Goal: Check status

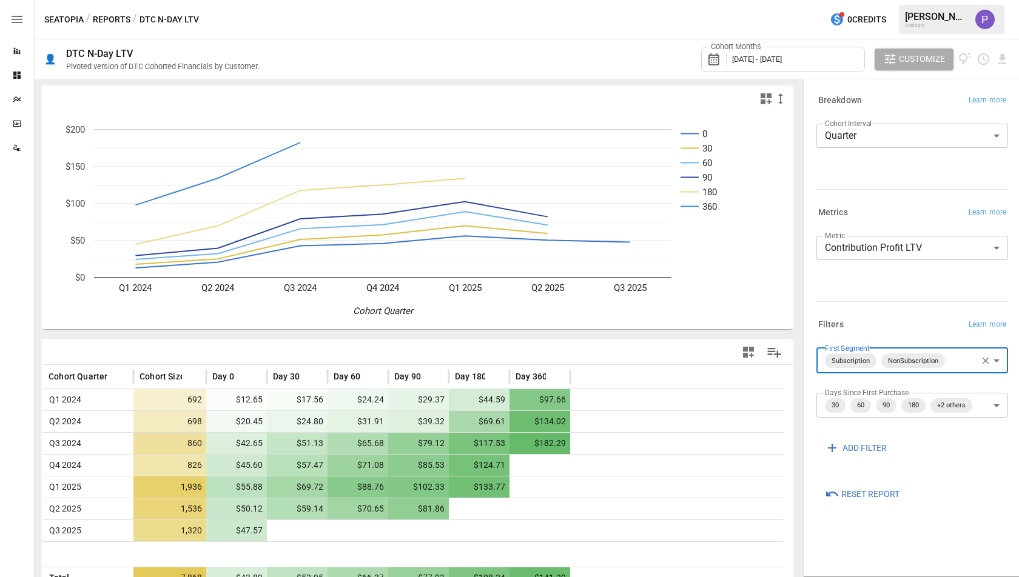
scroll to position [12, 0]
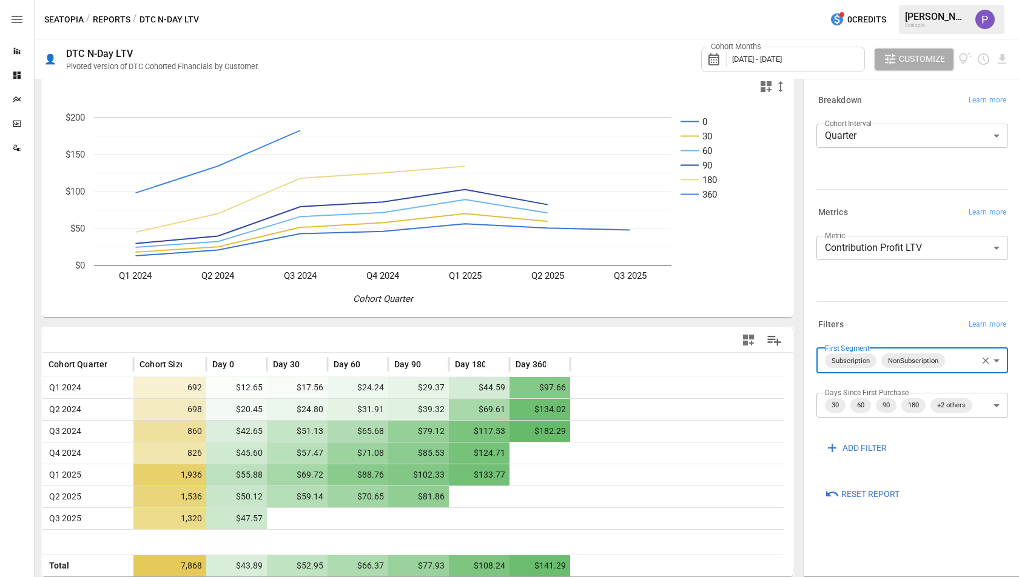
click at [747, 55] on span "[DATE] - [DATE]" at bounding box center [757, 59] width 50 height 9
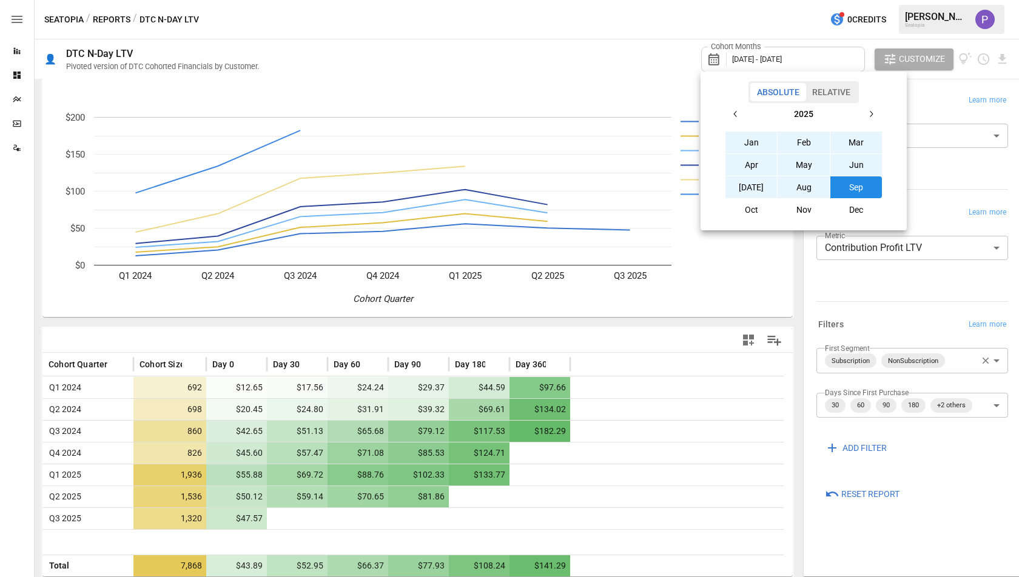
click at [537, 116] on div at bounding box center [509, 288] width 1019 height 577
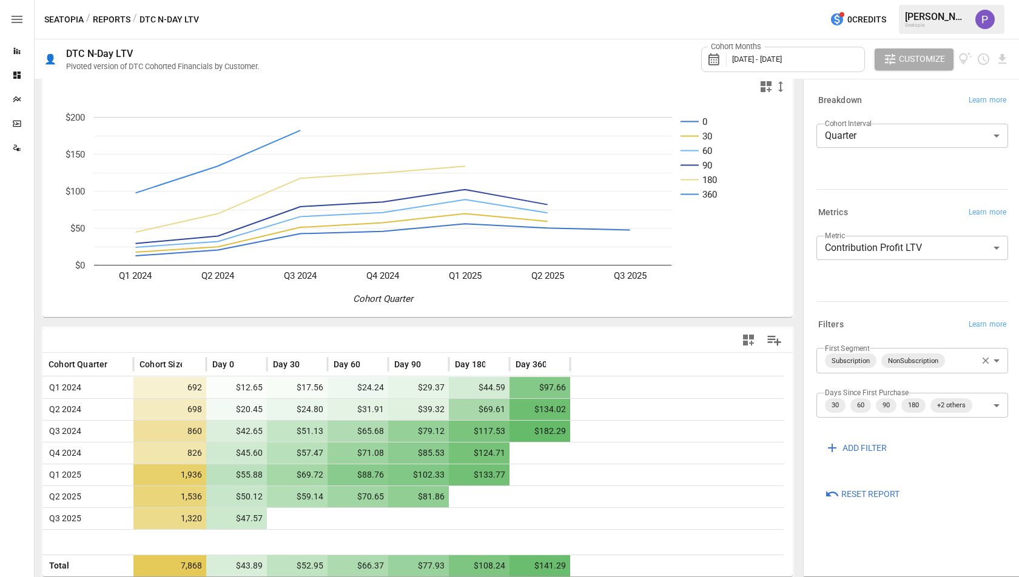
click at [782, 57] on span "January 2024 - September 2025" at bounding box center [757, 59] width 50 height 9
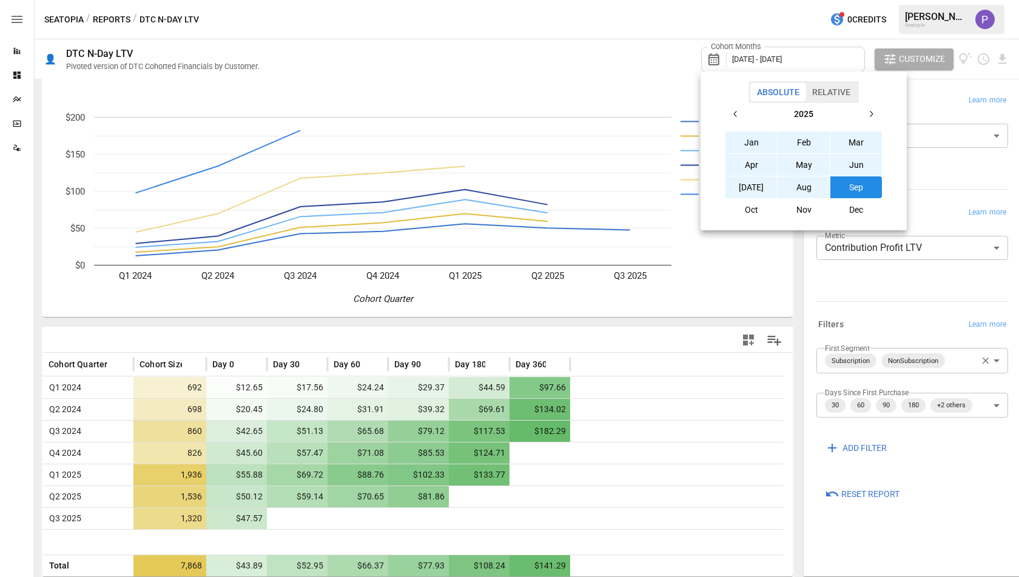
click at [735, 112] on icon "button" at bounding box center [736, 114] width 10 height 10
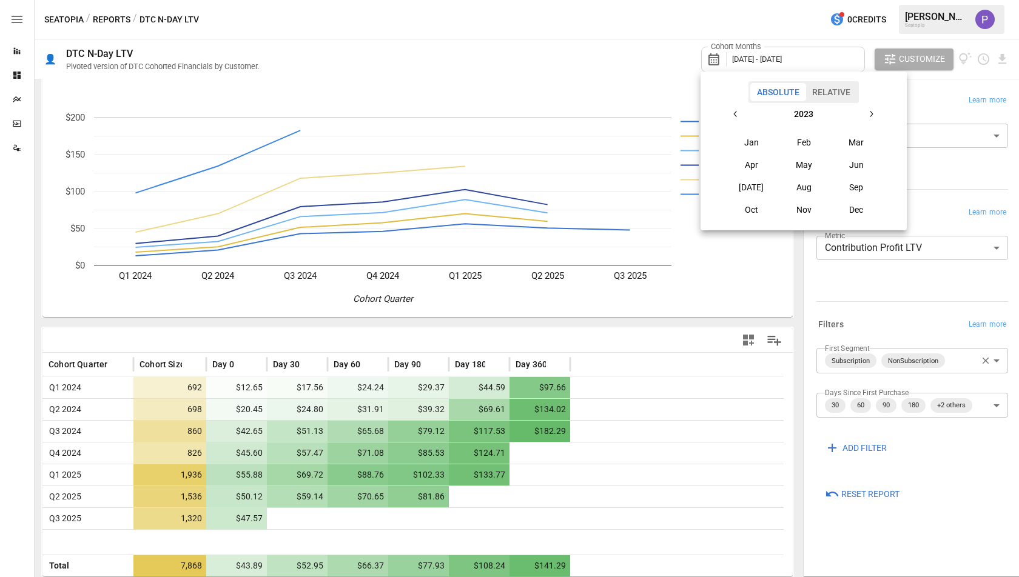
click at [735, 112] on icon "button" at bounding box center [736, 114] width 10 height 10
click at [755, 136] on button "Jan" at bounding box center [751, 143] width 52 height 22
click at [862, 113] on button "button" at bounding box center [871, 114] width 22 height 22
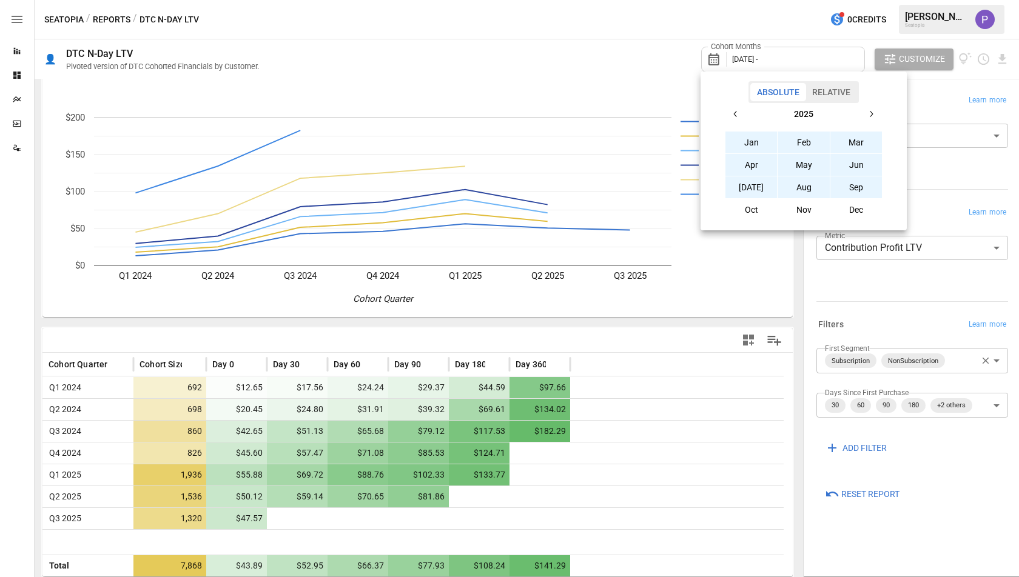
click at [858, 191] on button "Sep" at bounding box center [856, 187] width 52 height 22
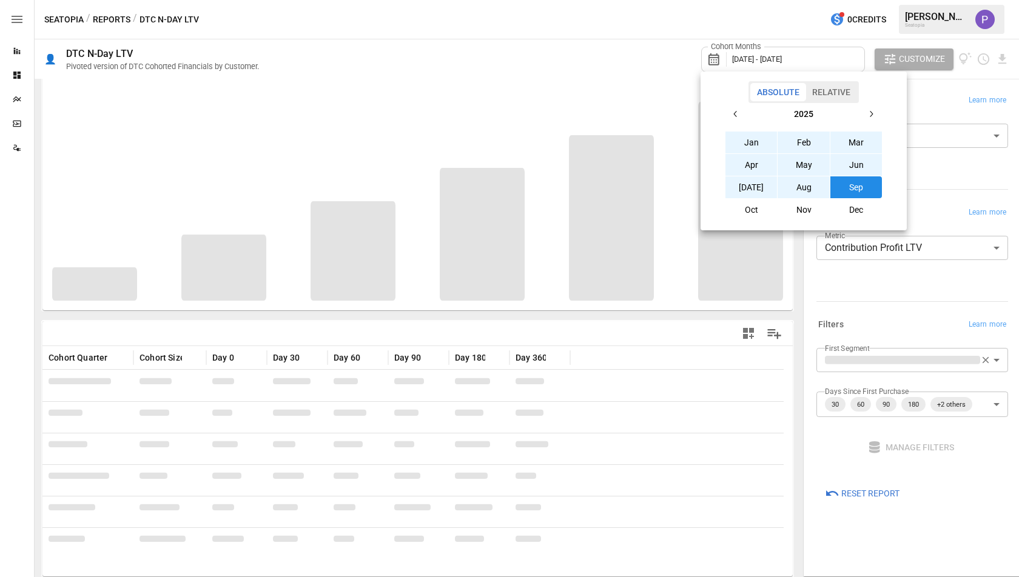
click at [650, 91] on div at bounding box center [509, 288] width 1019 height 577
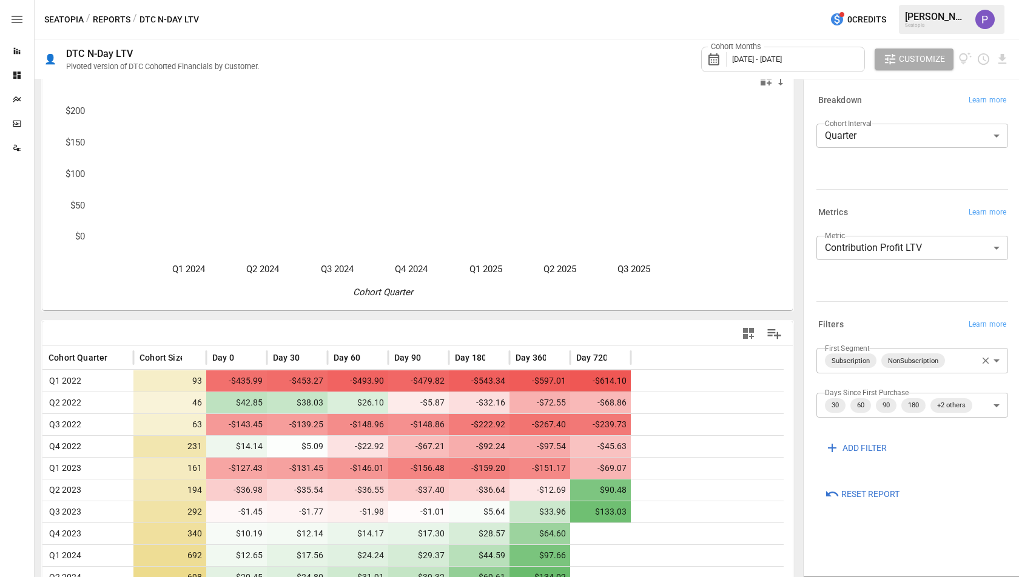
scroll to position [167, 0]
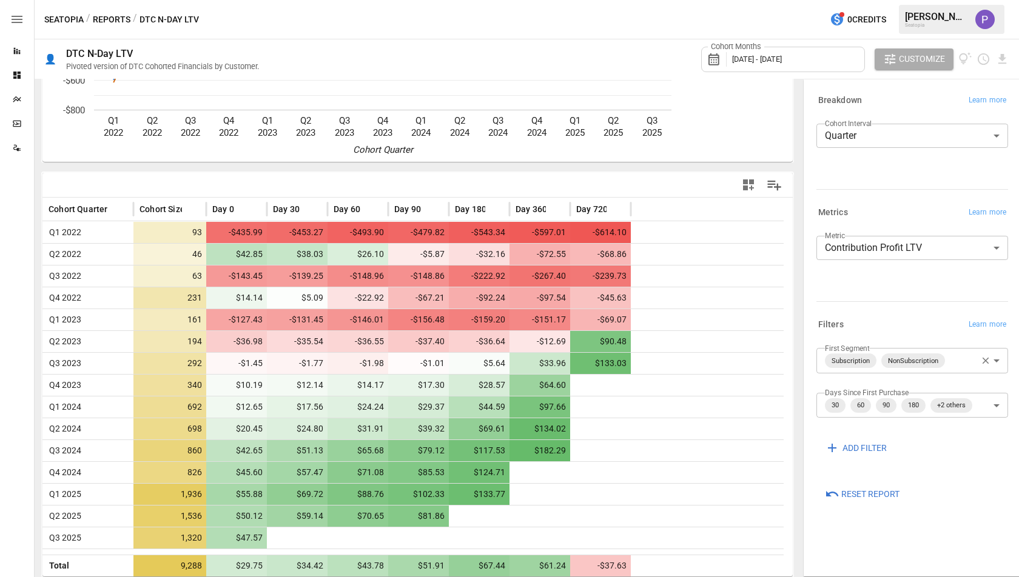
click at [782, 58] on span "January 2022 - September 2025" at bounding box center [757, 59] width 50 height 9
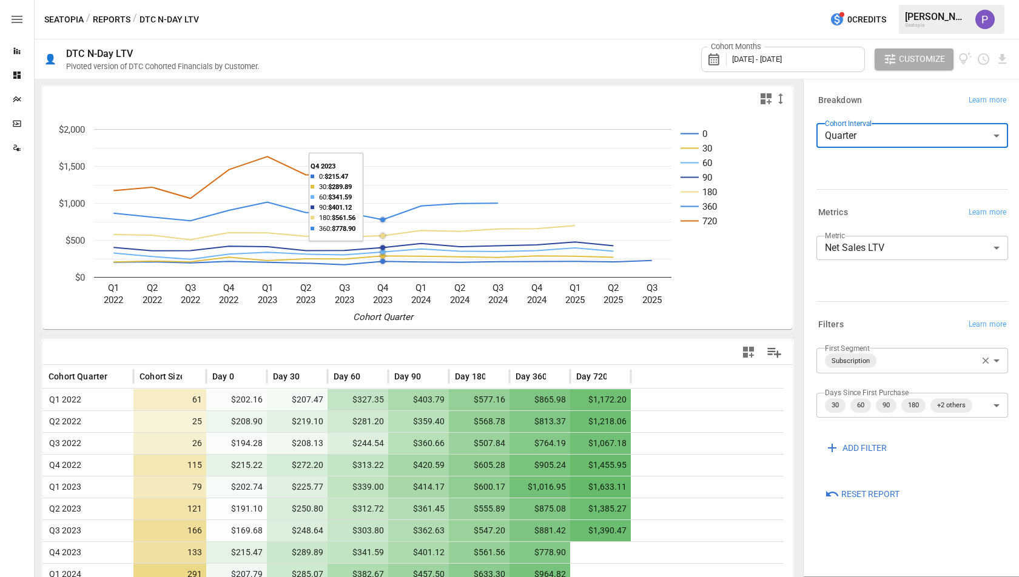
scroll to position [167, 0]
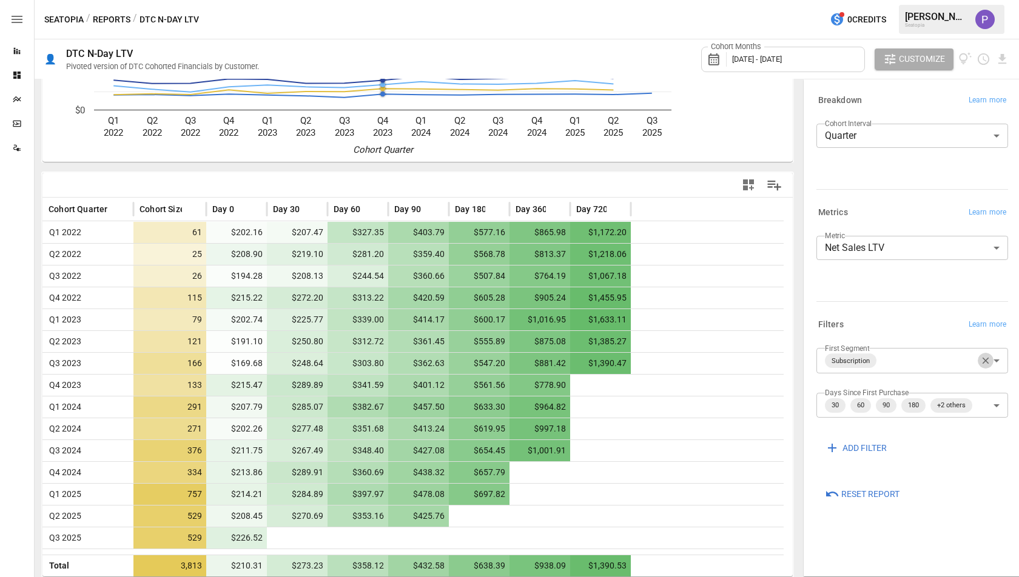
click at [986, 359] on icon "button" at bounding box center [986, 361] width 7 height 7
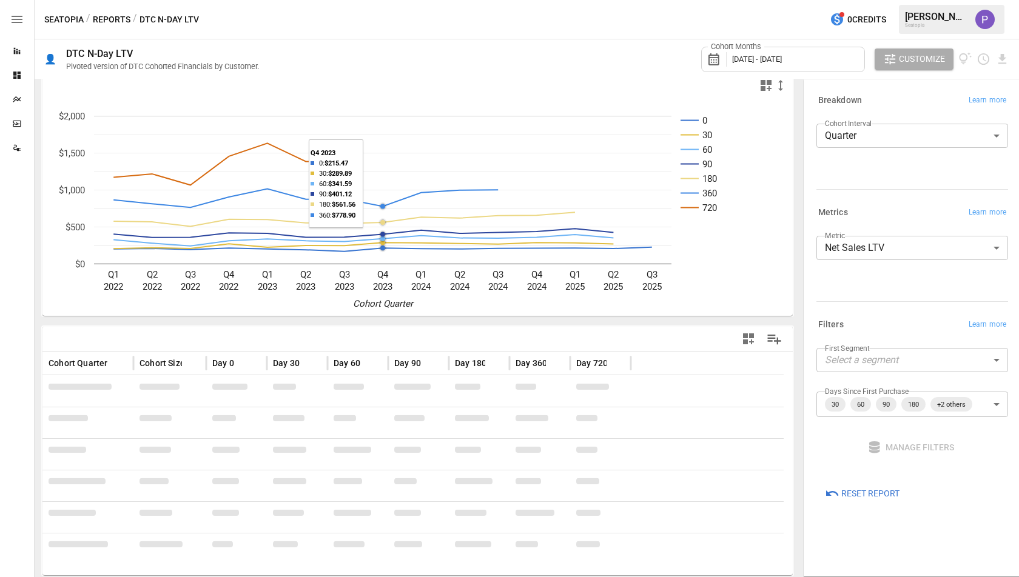
scroll to position [167, 0]
